Goal: Information Seeking & Learning: Find specific page/section

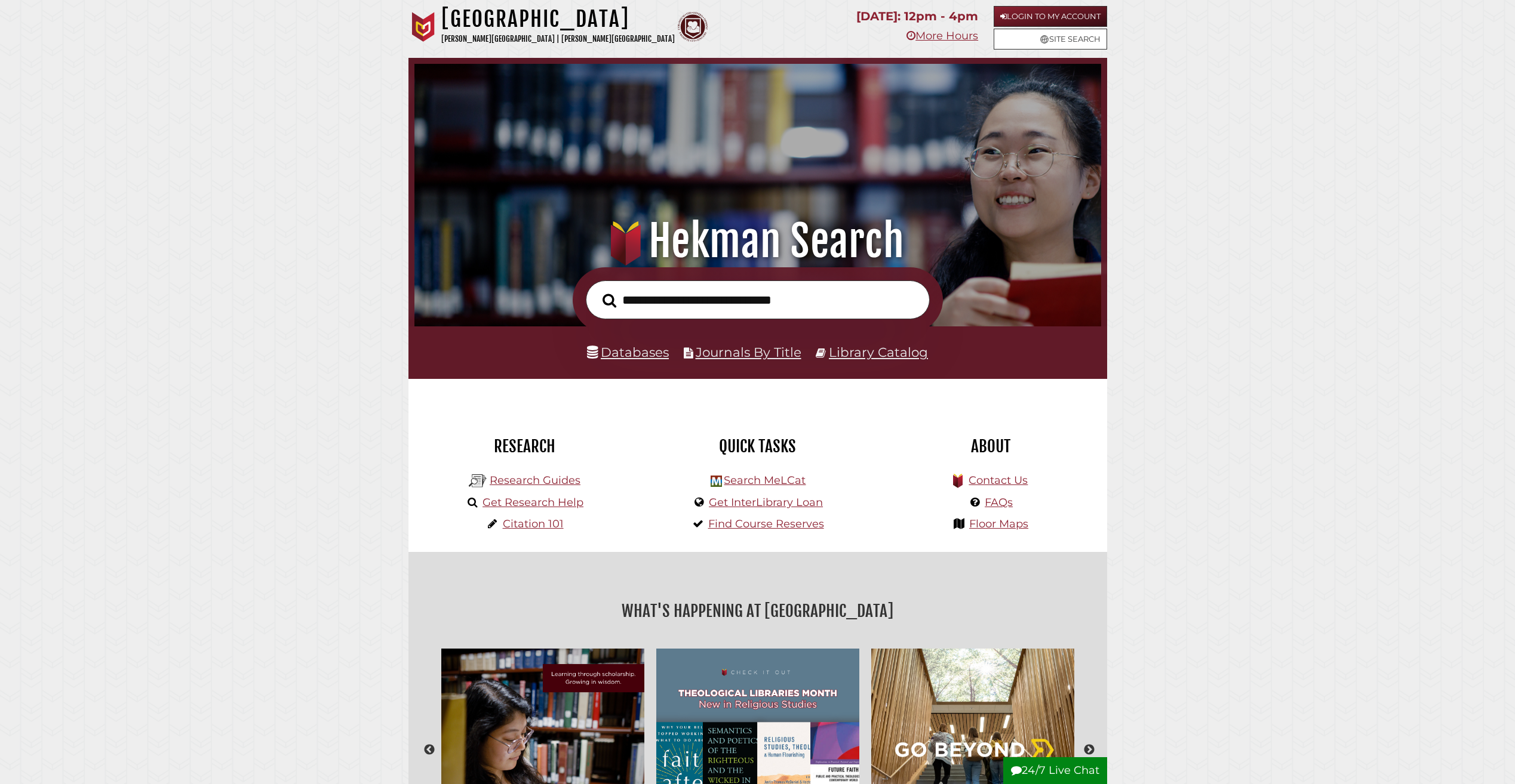
scroll to position [227, 681]
click at [1019, 20] on link "Login to My Account" at bounding box center [1050, 17] width 113 height 21
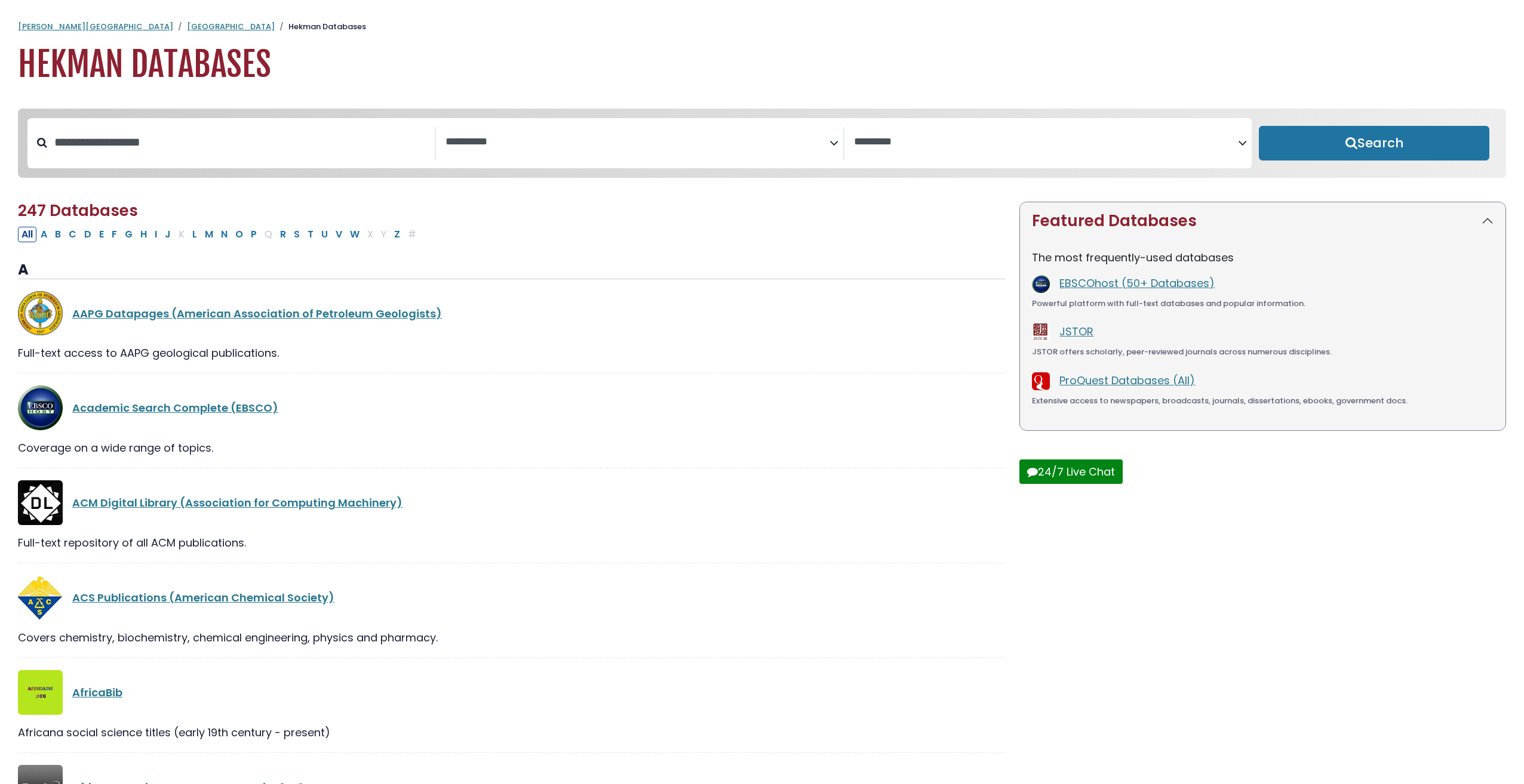
select select "Database Subject Filter"
select select "Database Vendors Filter"
click at [267, 152] on input "Search database by title or keyword" at bounding box center [241, 142] width 388 height 20
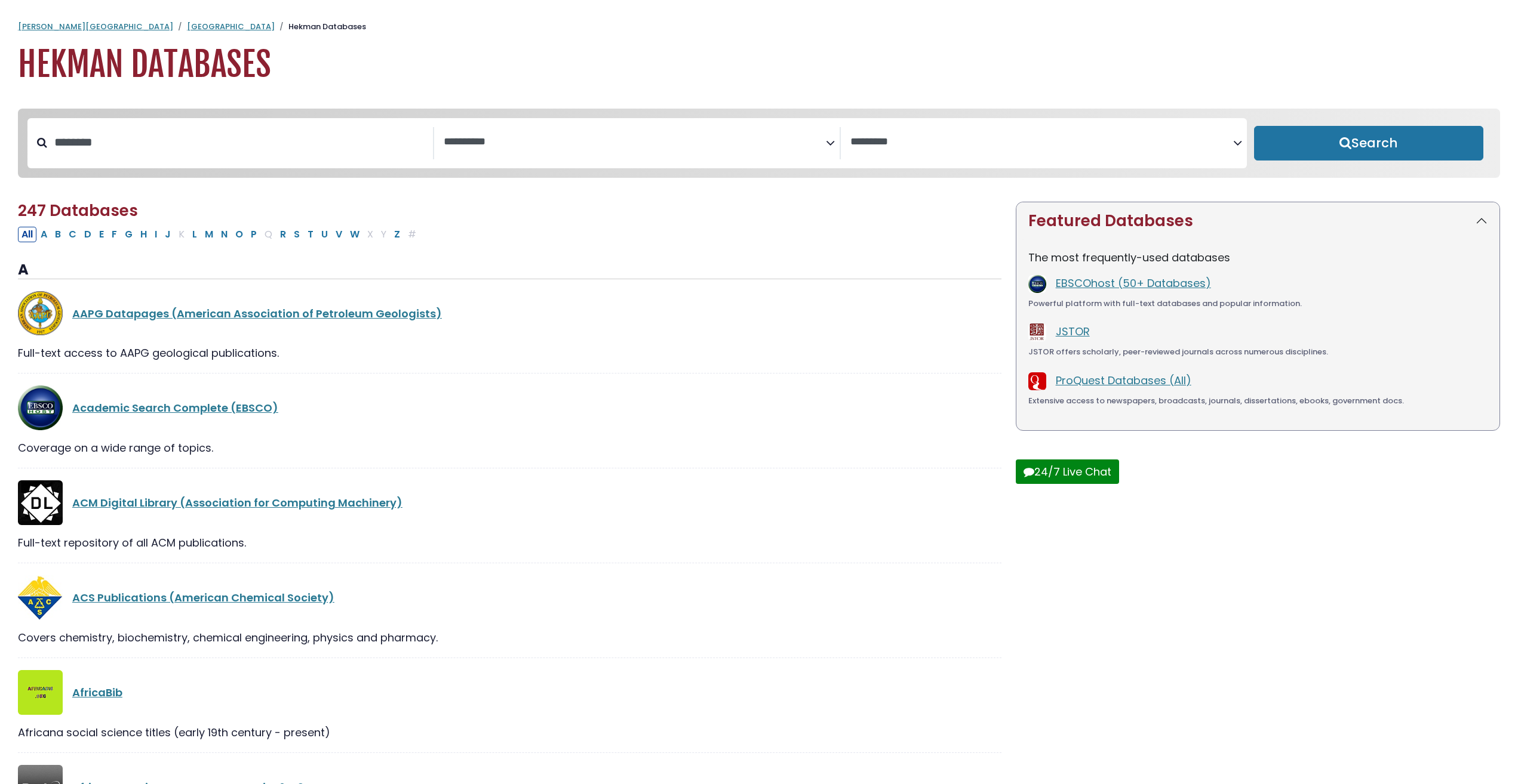
type input "******"
click at [1254, 126] on button "Search" at bounding box center [1368, 143] width 229 height 35
select select "Database Subject Filter"
select select "Database Vendors Filter"
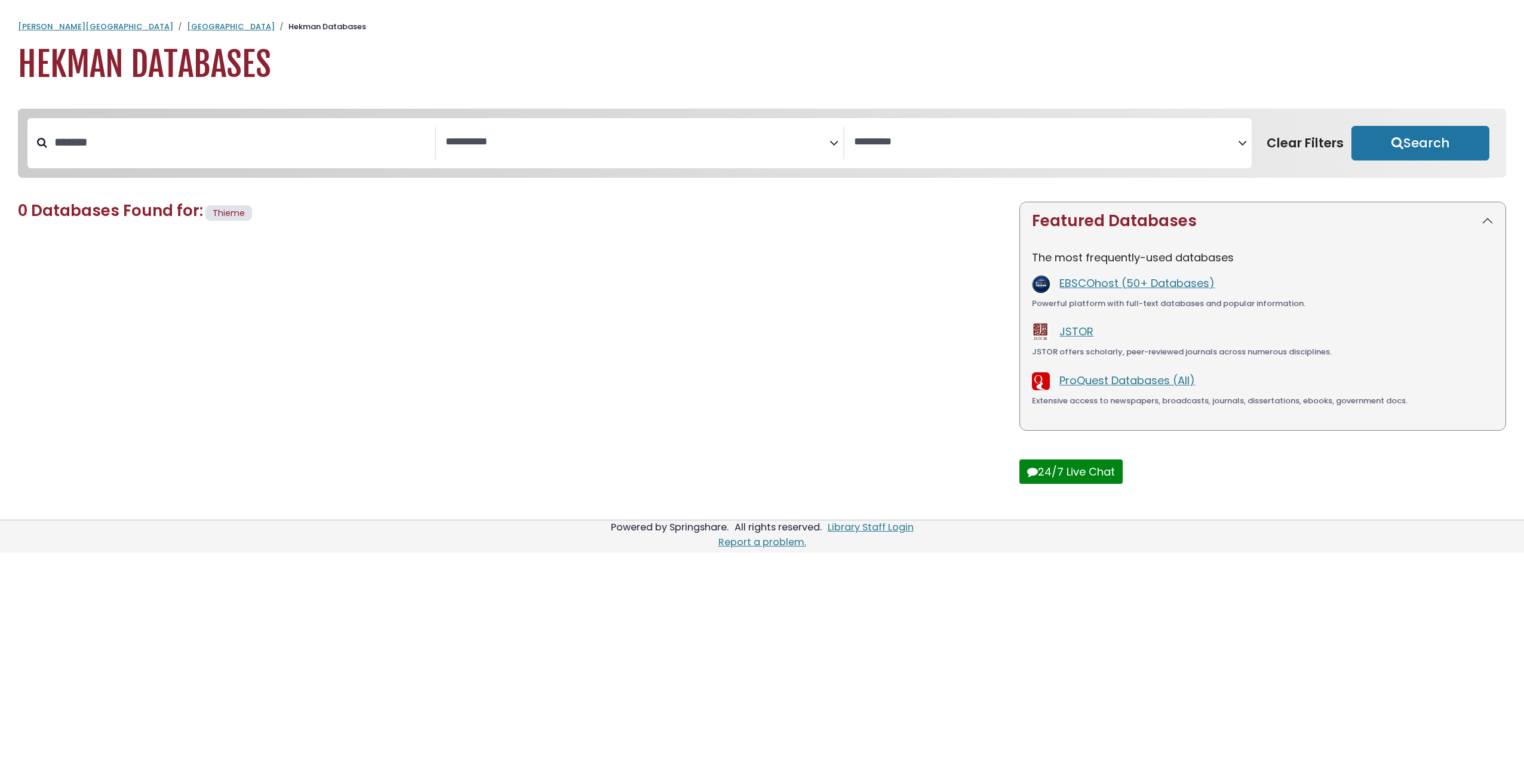
type input "******"
click at [1351, 126] on button "Search" at bounding box center [1420, 143] width 138 height 35
select select "Database Subject Filter"
select select "Database Vendors Filter"
type input "*"
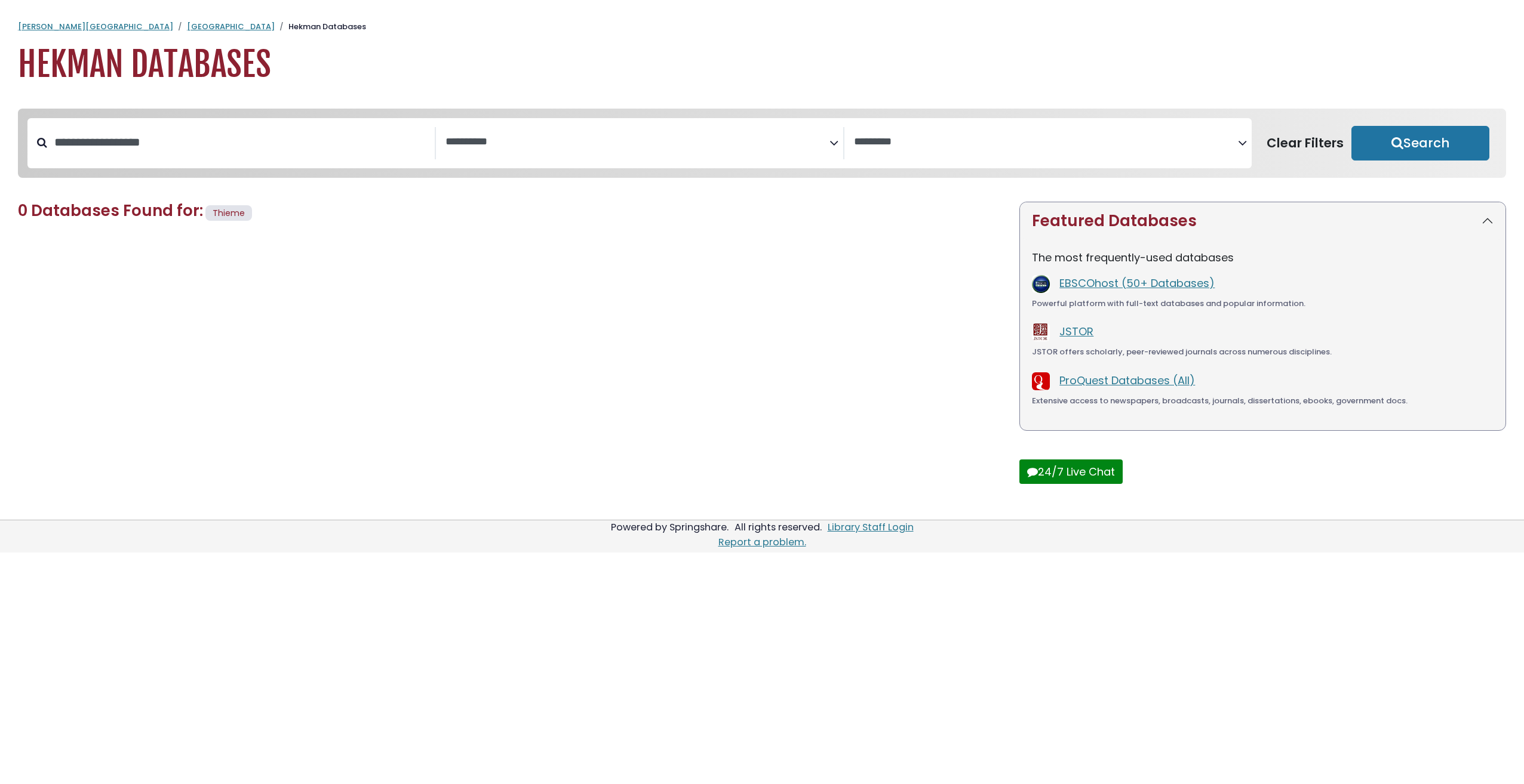
click at [1351, 126] on button "Search" at bounding box center [1420, 143] width 138 height 35
select select "Database Subject Filter"
select select "Database Vendors Filter"
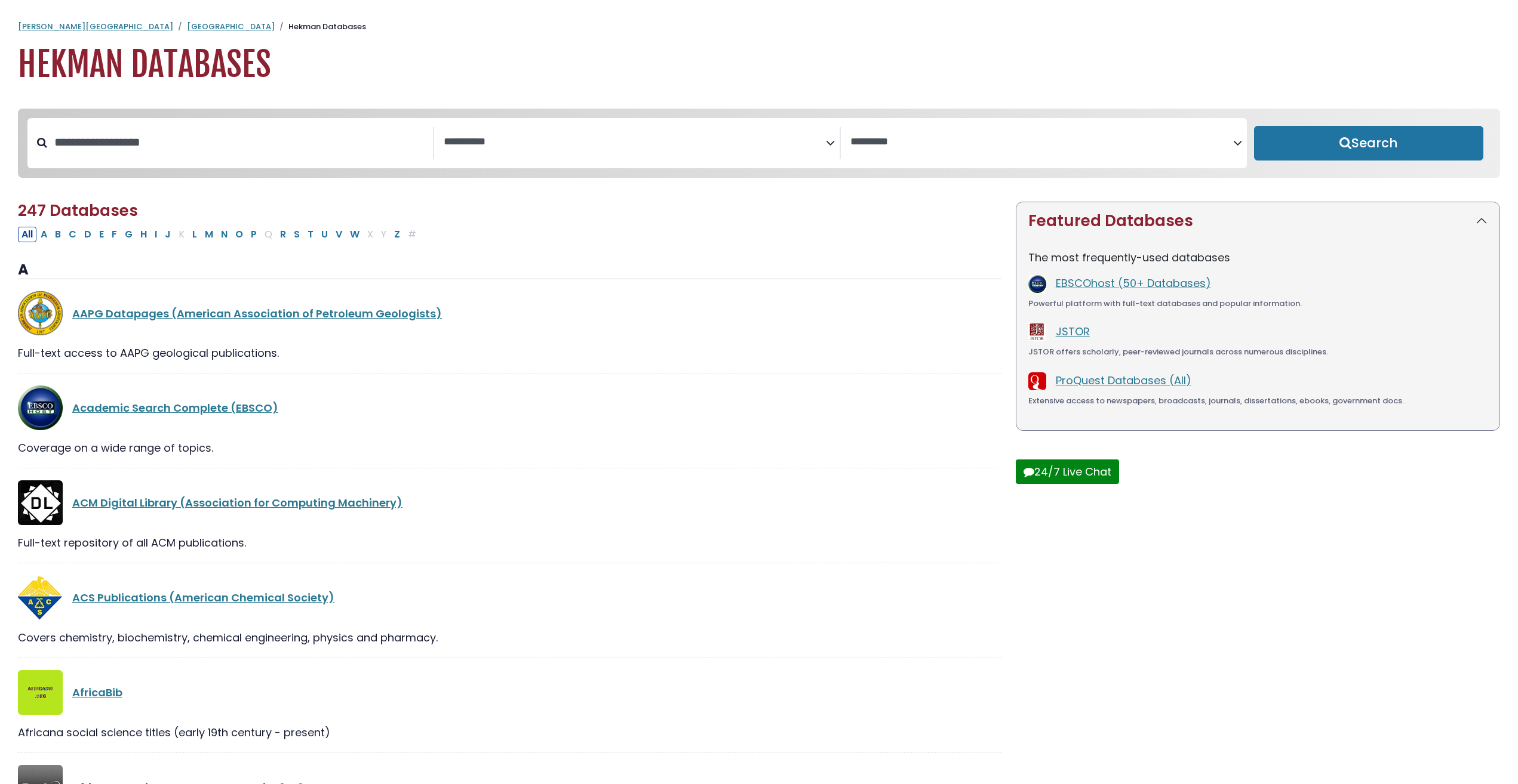
click at [783, 150] on span "Search filters" at bounding box center [635, 143] width 382 height 32
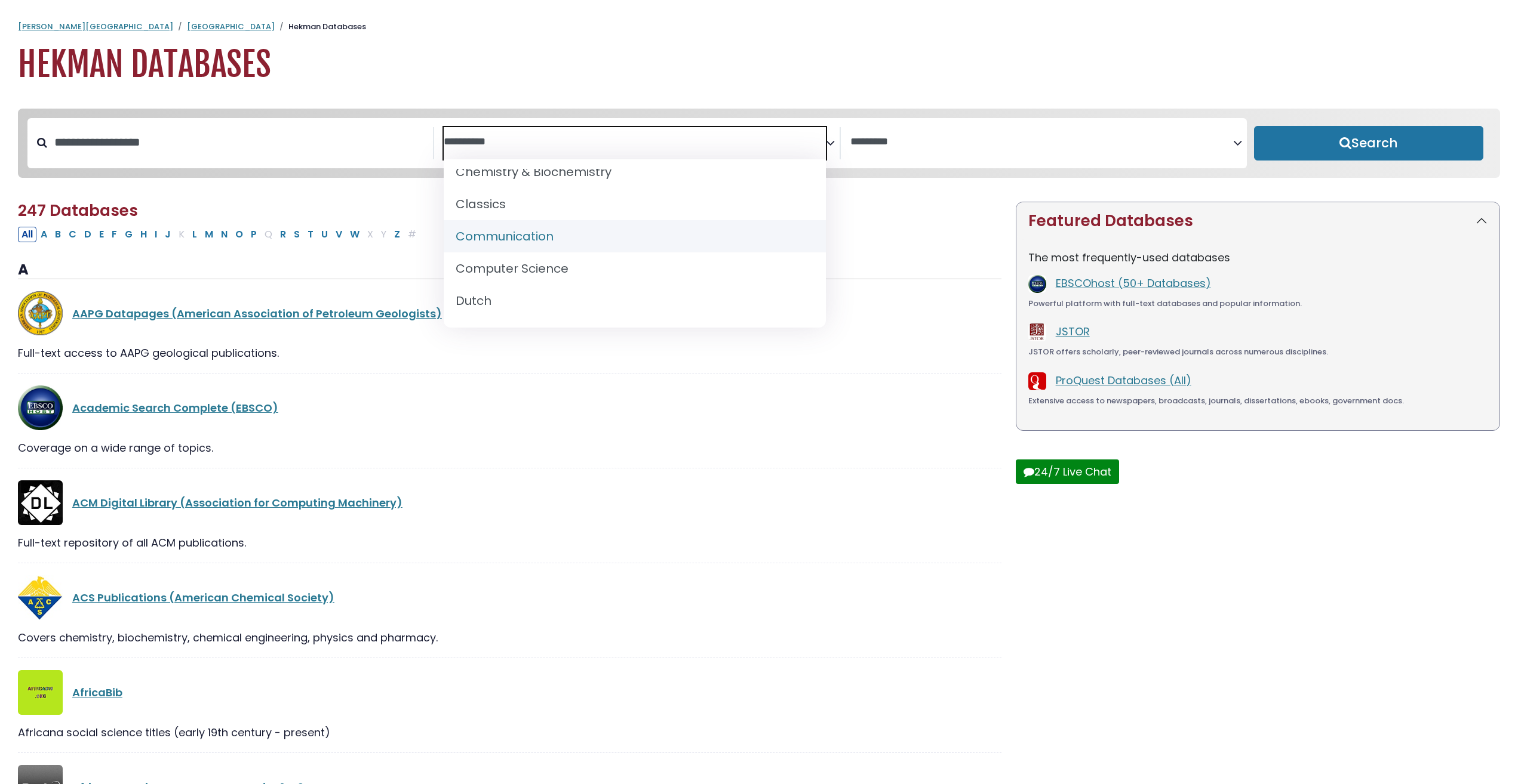
scroll to position [179, 0]
select select "*****"
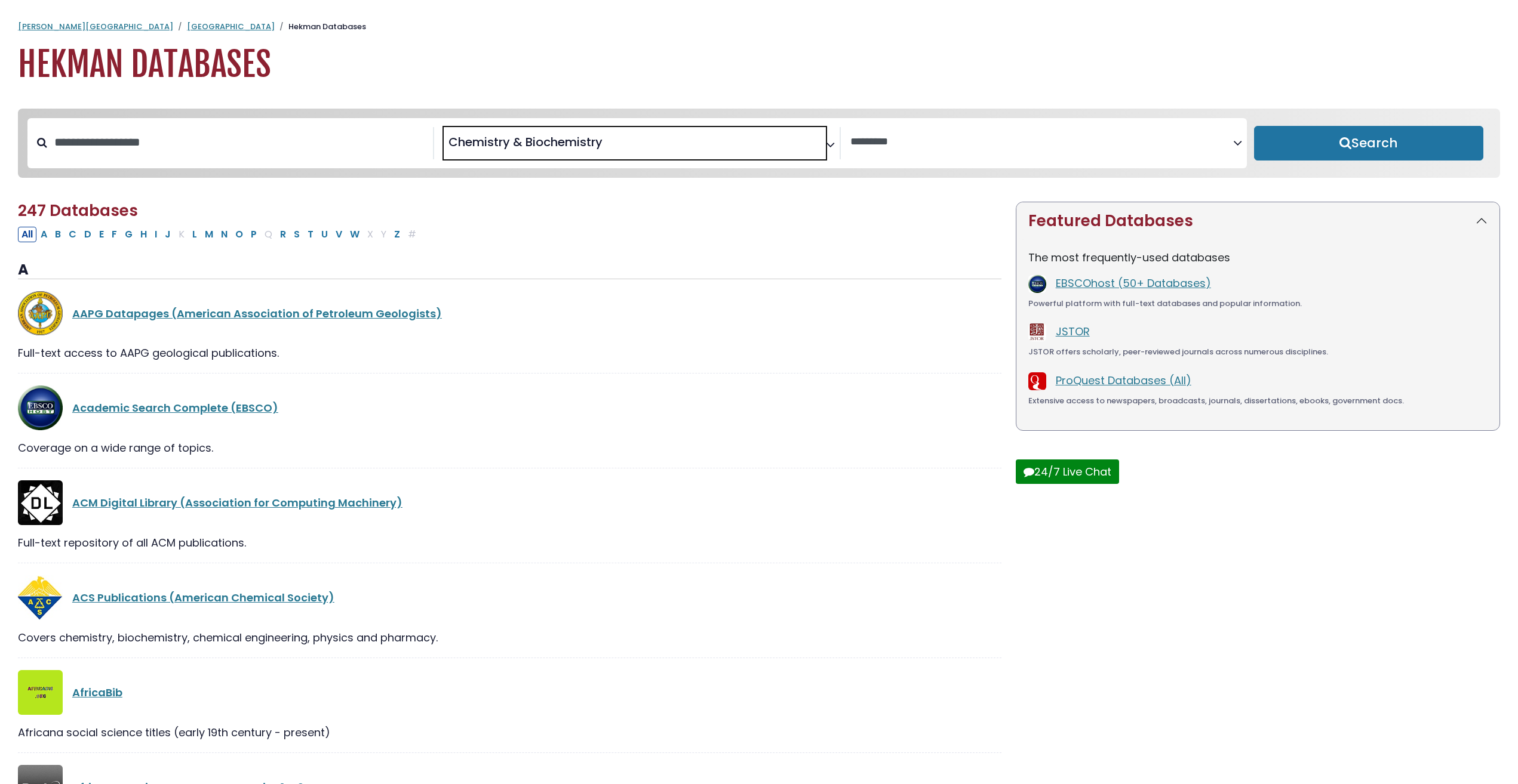
scroll to position [109, 0]
click at [889, 147] on textarea "Search" at bounding box center [1041, 142] width 382 height 13
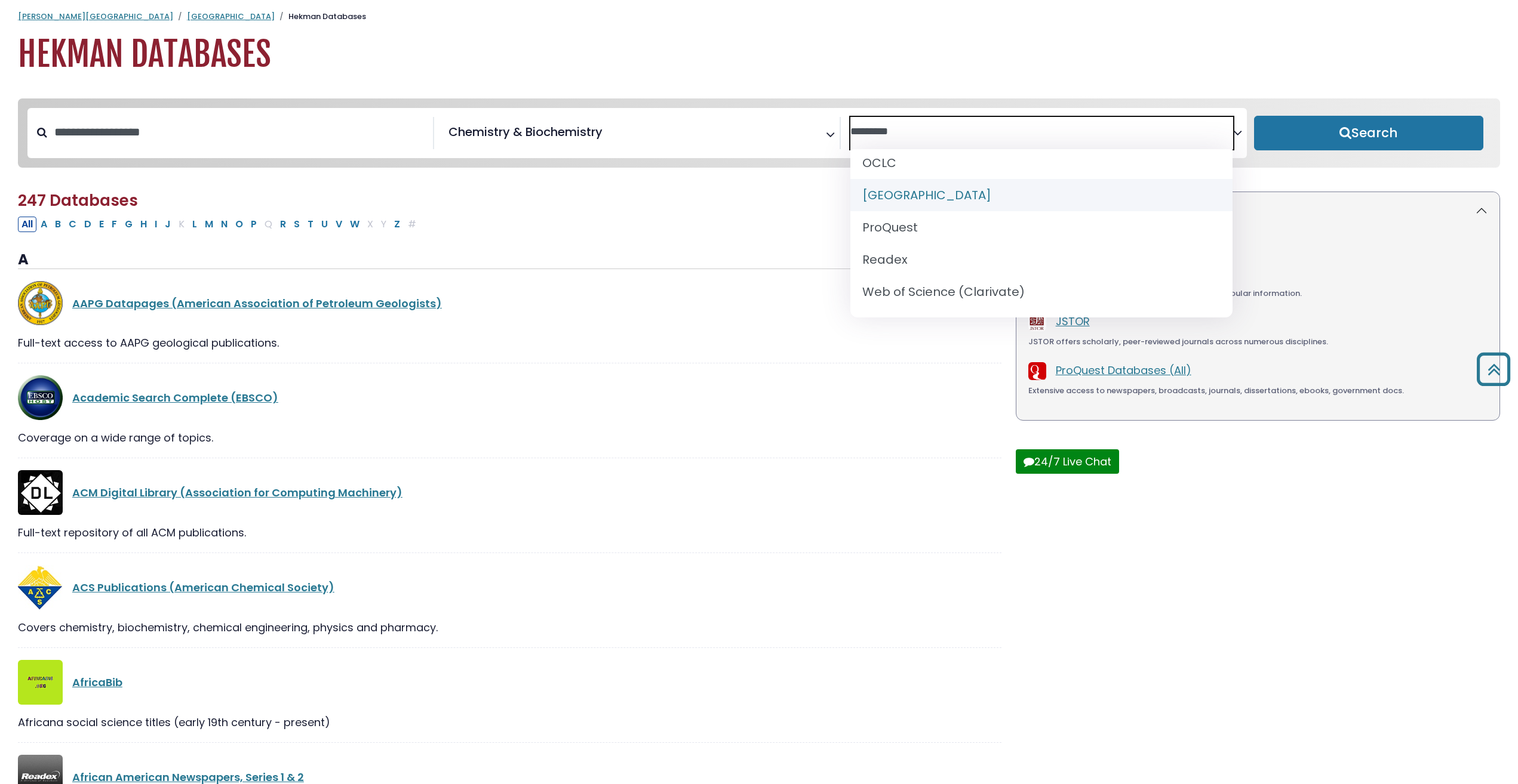
scroll to position [0, 0]
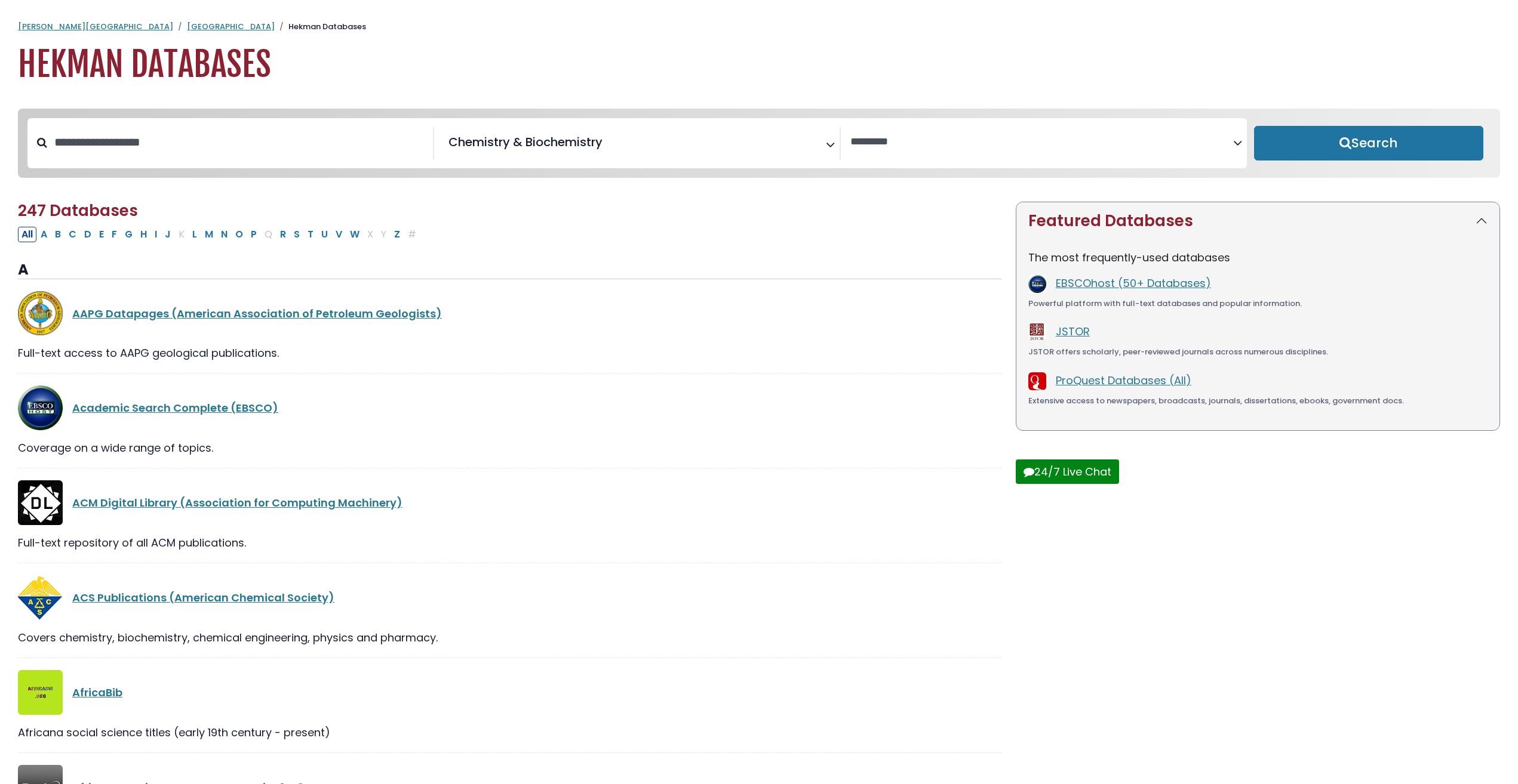
click at [685, 145] on span "× Chemistry & Biochemistry" at bounding box center [635, 143] width 382 height 32
click at [794, 187] on div "**********" at bounding box center [759, 152] width 1496 height 87
click at [1387, 135] on button "Search" at bounding box center [1368, 143] width 229 height 35
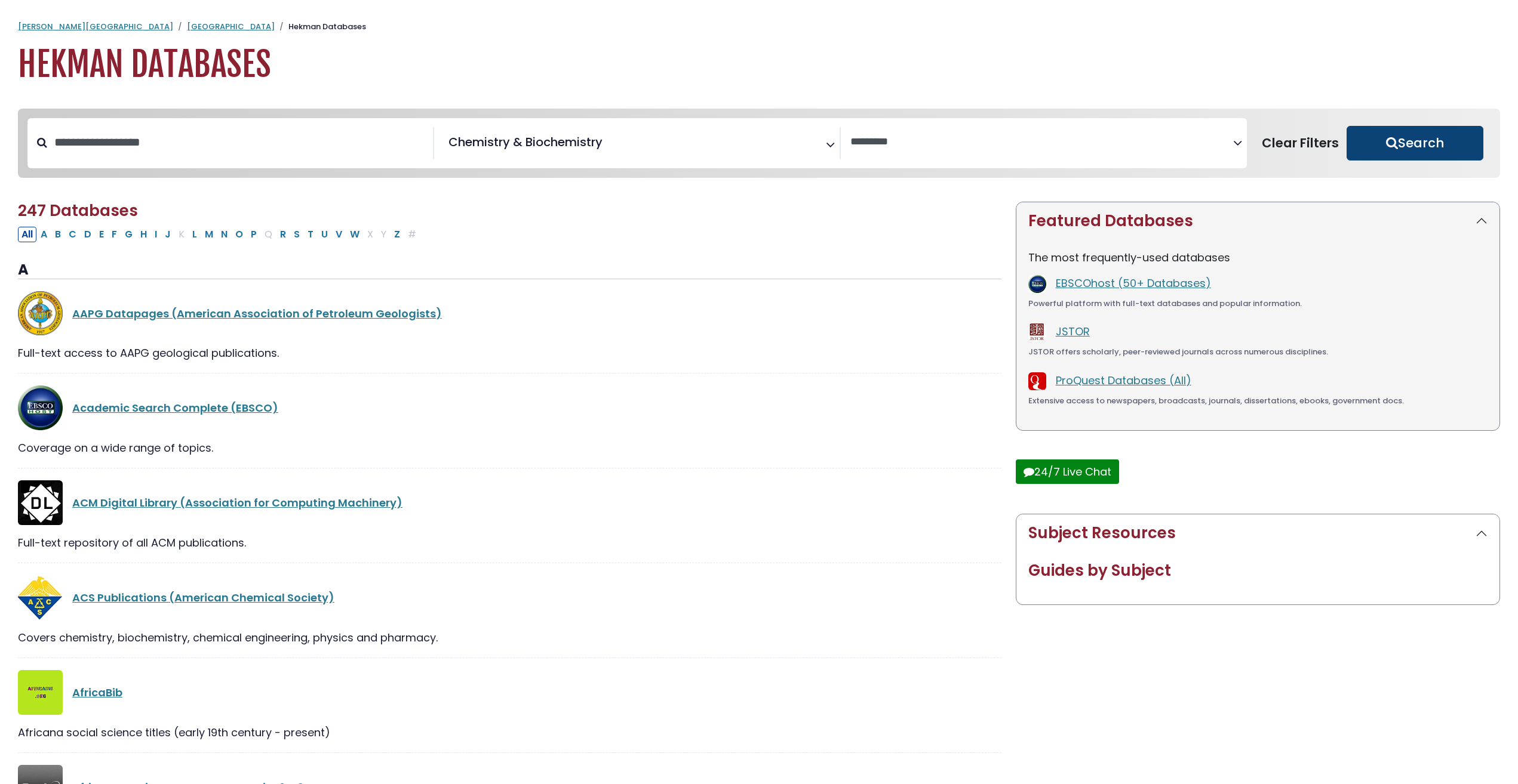
select select "Database Vendors Filter"
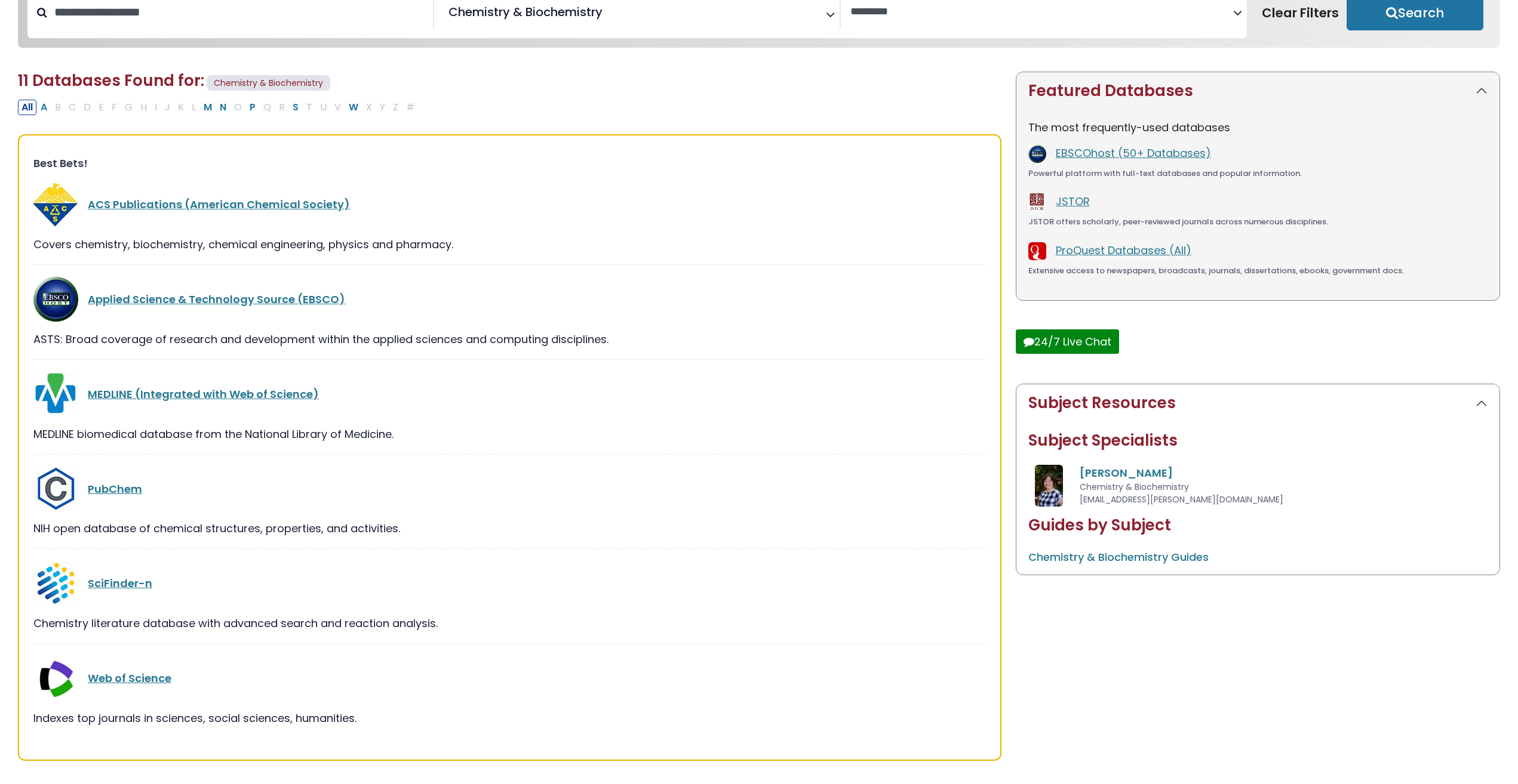
scroll to position [179, 0]
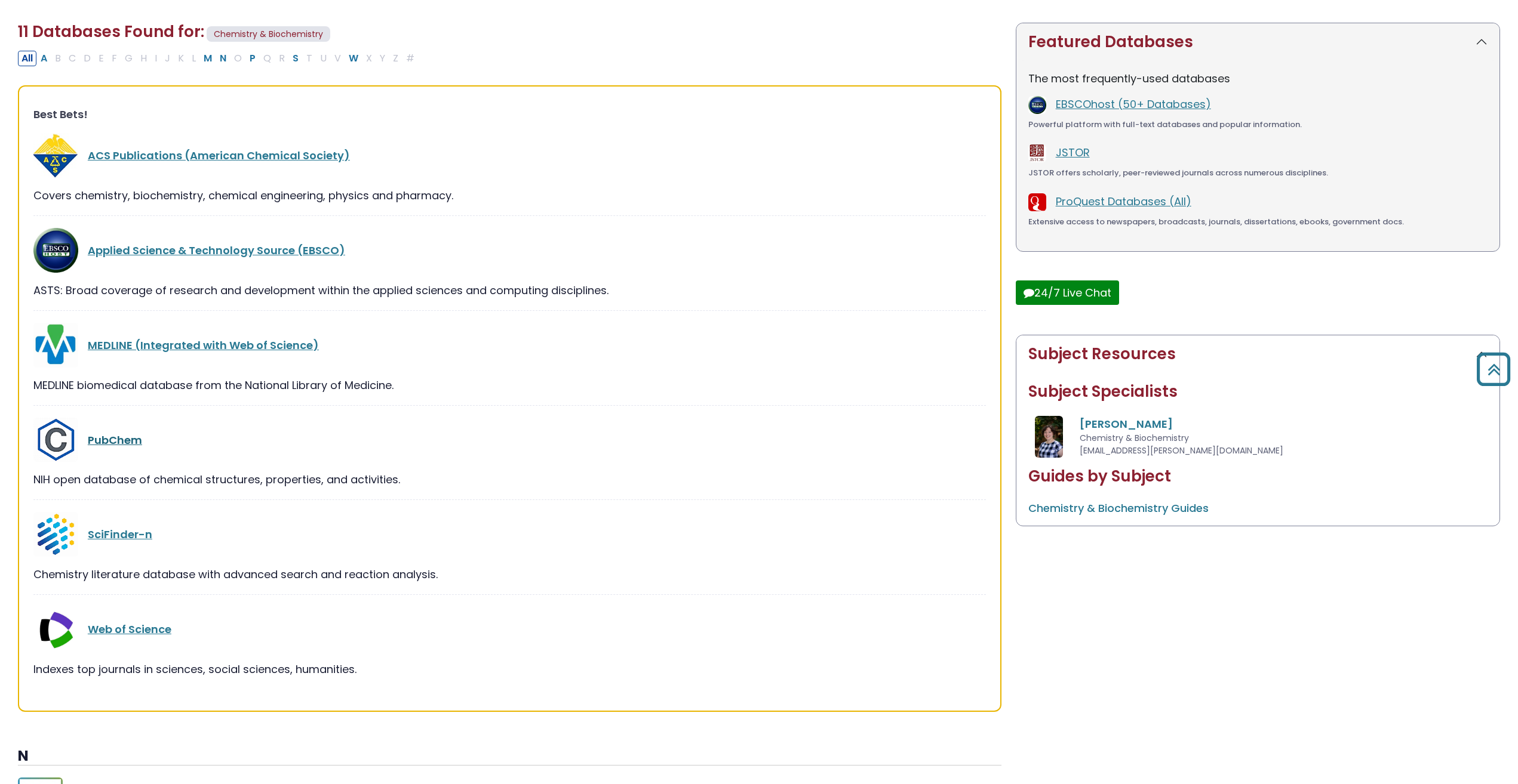
click at [116, 443] on link "PubChem" at bounding box center [115, 440] width 54 height 15
